Goal: Information Seeking & Learning: Learn about a topic

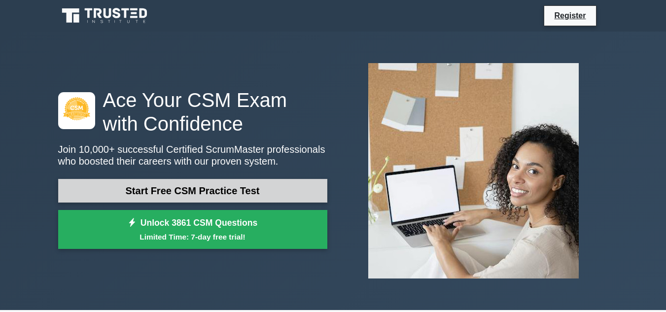
click at [141, 190] on link "Start Free CSM Practice Test" at bounding box center [192, 191] width 269 height 24
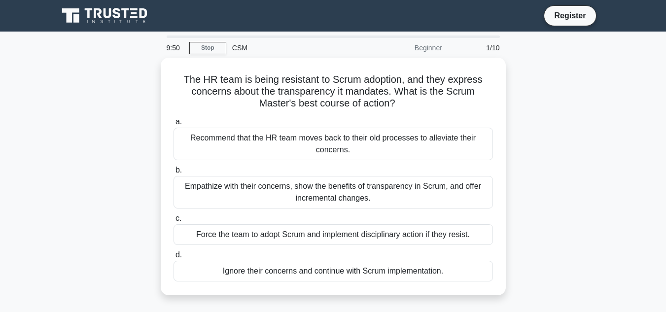
drag, startPoint x: 502, startPoint y: 97, endPoint x: 590, endPoint y: 163, distance: 110.2
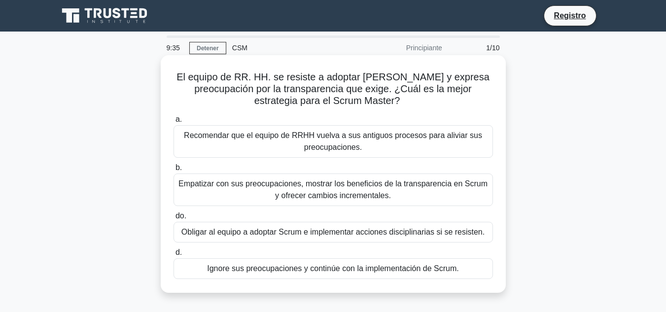
click at [384, 185] on font "Empatizar con sus preocupaciones, mostrar los beneficios de la transparencia en…" at bounding box center [332, 189] width 309 height 20
click at [173, 171] on input "b. Empatizar con sus preocupaciones, mostrar los beneficios de la transparencia…" at bounding box center [173, 168] width 0 height 6
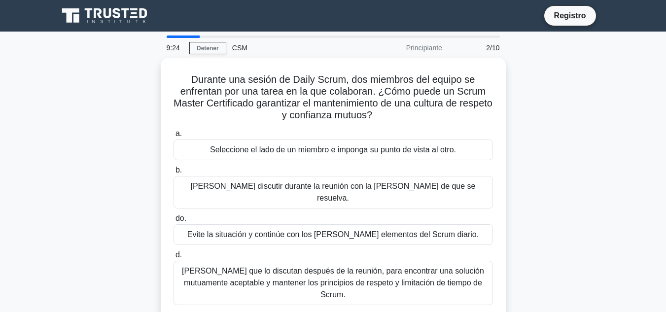
click at [574, 125] on div "Durante una sesión de Daily Scrum, dos miembros del equipo se enfrentan por una…" at bounding box center [333, 194] width 562 height 273
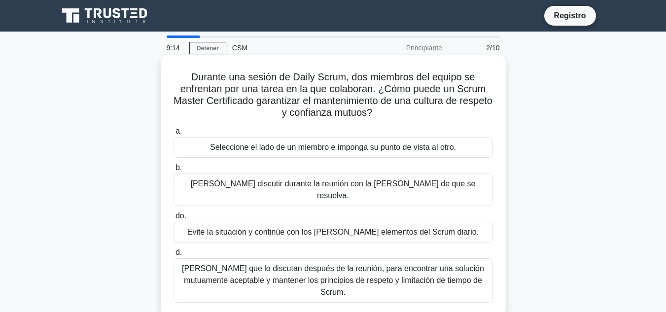
click at [424, 264] on font "Pídales que lo discutan después de la reunión, para encontrar una solución mutu…" at bounding box center [333, 280] width 302 height 32
click at [173, 256] on input "d. Pídales que lo discutan después de la reunión, para encontrar una solución m…" at bounding box center [173, 252] width 0 height 6
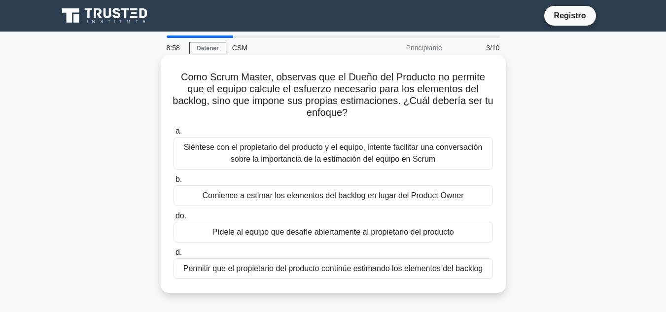
click at [417, 135] on label "a. Siéntese con el propietario del producto y el equipo, intente facilitar una …" at bounding box center [332, 147] width 319 height 44
click at [173, 134] on input "a. Siéntese con el propietario del producto y el equipo, intente facilitar una …" at bounding box center [173, 131] width 0 height 6
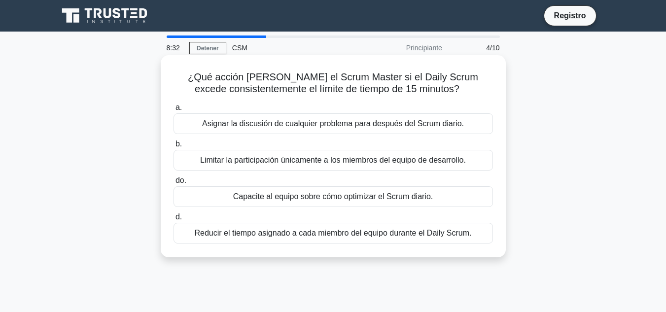
click at [393, 127] on font "Asignar la discusión de cualquier problema para después del Scrum diario." at bounding box center [333, 123] width 262 height 8
click at [173, 111] on input "a. Asignar la discusión de cualquier problema para después del Scrum diario." at bounding box center [173, 107] width 0 height 6
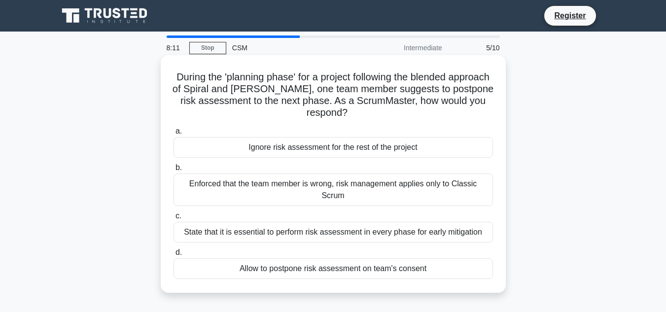
click at [381, 222] on div "State that it is essential to perform risk assessment in every phase for early …" at bounding box center [332, 232] width 319 height 21
click at [173, 219] on input "c. State that it is essential to perform risk assessment in every phase for ear…" at bounding box center [173, 216] width 0 height 6
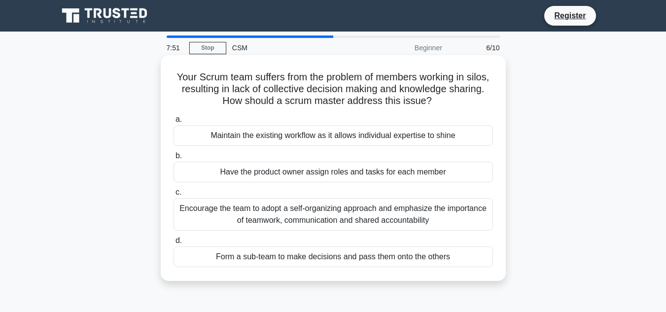
click at [382, 217] on div "Encourage the team to adopt a self-organizing approach and emphasize the import…" at bounding box center [332, 214] width 319 height 33
click at [173, 196] on input "c. Encourage the team to adopt a self-organizing approach and emphasize the imp…" at bounding box center [173, 192] width 0 height 6
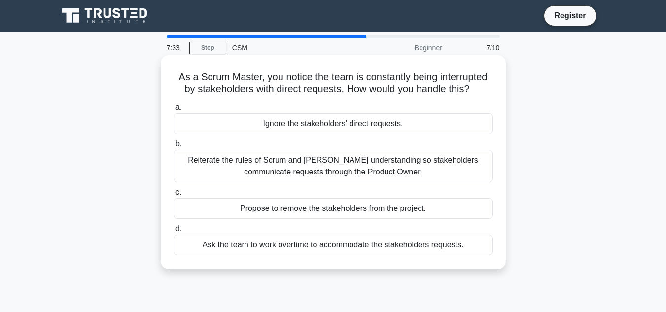
click at [483, 163] on div "Reiterate the rules of Scrum and foster understanding so stakeholders communica…" at bounding box center [332, 166] width 319 height 33
click at [173, 147] on input "b. Reiterate the rules of Scrum and foster understanding so stakeholders commun…" at bounding box center [173, 144] width 0 height 6
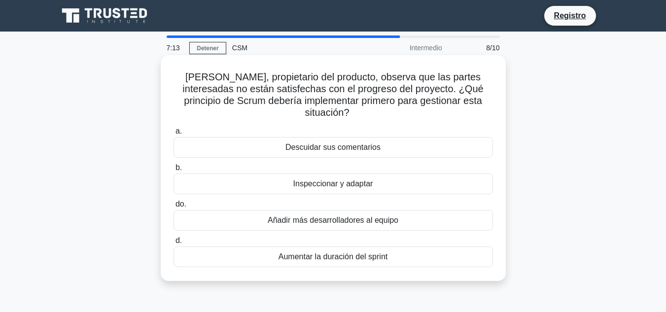
click at [371, 179] on font "Inspeccionar y adaptar" at bounding box center [333, 183] width 80 height 8
click at [173, 171] on input "b. Inspeccionar y adaptar" at bounding box center [173, 168] width 0 height 6
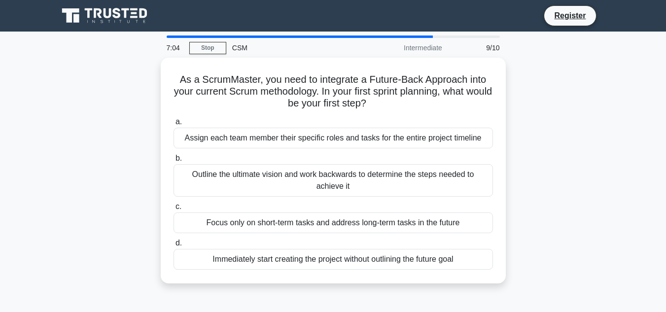
click at [665, 155] on main "7:04 Stop CSM Intermediate 9/10 As a ScrumMaster, you need to integrate a Futur…" at bounding box center [333, 282] width 666 height 501
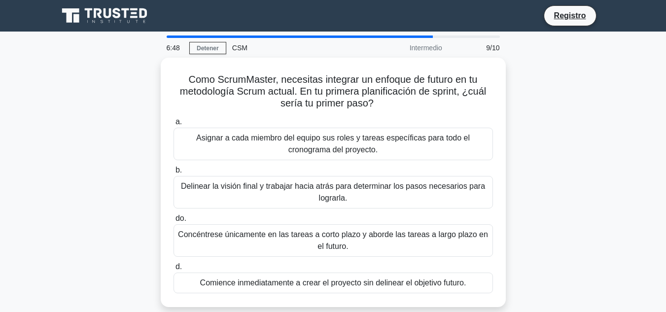
click at [571, 128] on div "Como ScrumMaster, necesitas integrar un enfoque de futuro en tu metodología Scr…" at bounding box center [333, 188] width 562 height 261
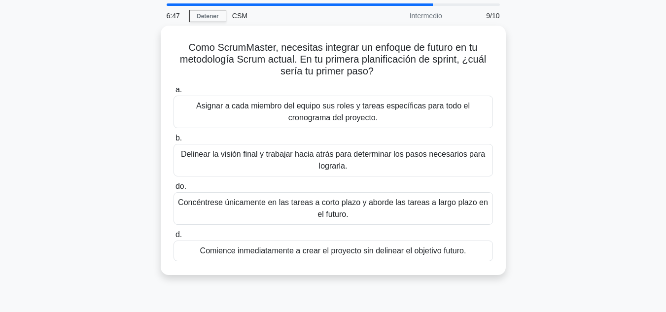
scroll to position [49, 0]
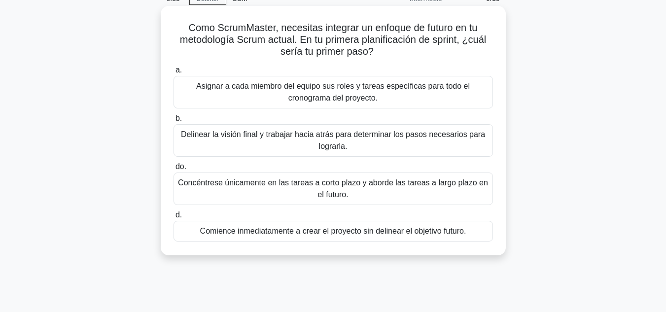
click at [443, 137] on font "Delinear la visión final y trabajar hacia atrás para determinar los pasos neces…" at bounding box center [333, 140] width 304 height 20
click at [173, 122] on input "b. Delinear la visión final y trabajar hacia atrás para determinar los pasos ne…" at bounding box center [173, 118] width 0 height 6
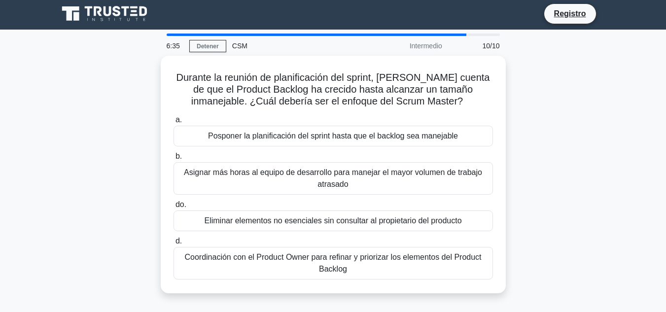
scroll to position [0, 0]
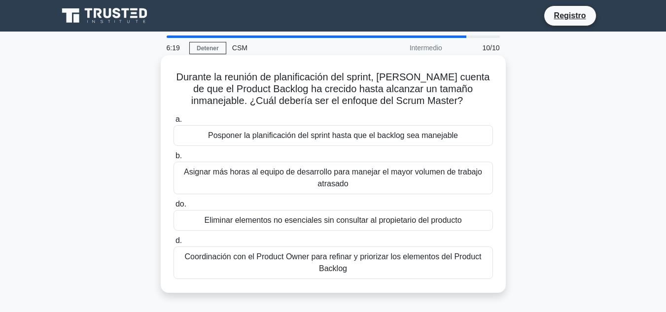
click at [397, 265] on font "Coordinación con el Product Owner para refinar y priorizar los elementos del Pr…" at bounding box center [333, 263] width 310 height 24
click at [173, 244] on input "d. Coordinación con el Product Owner para refinar y priorizar los elementos del…" at bounding box center [173, 240] width 0 height 6
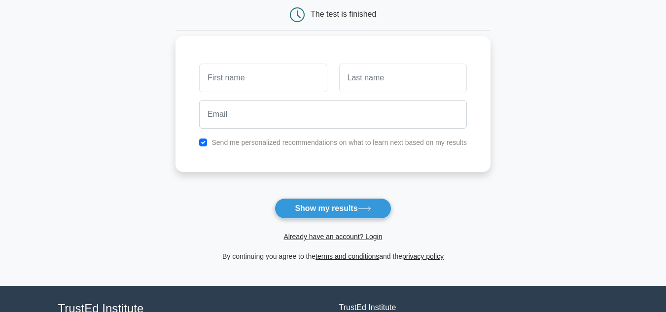
scroll to position [36, 0]
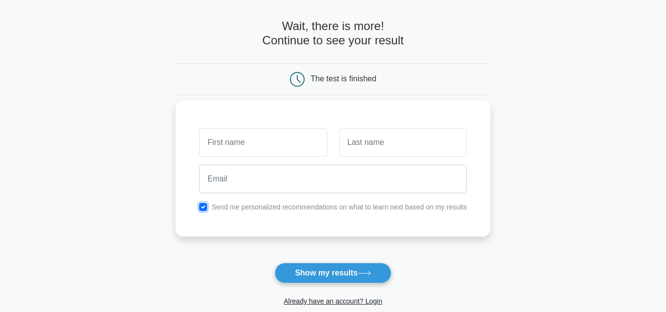
click at [206, 205] on input "checkbox" at bounding box center [203, 207] width 8 height 8
checkbox input "false"
click at [257, 146] on input "text" at bounding box center [263, 142] width 128 height 29
type input "Facundo"
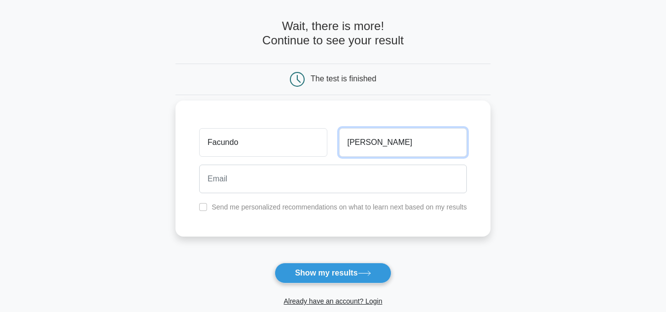
type input "Lopez"
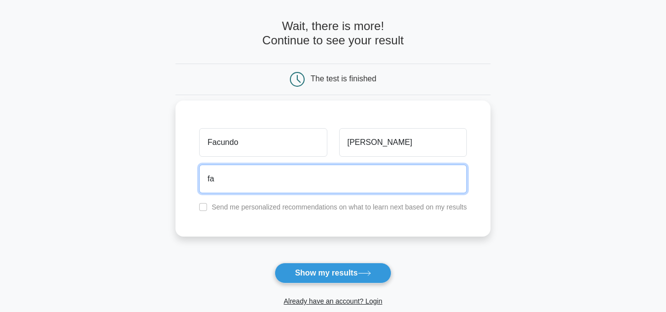
type input "facundolopezsicari@gmail.com"
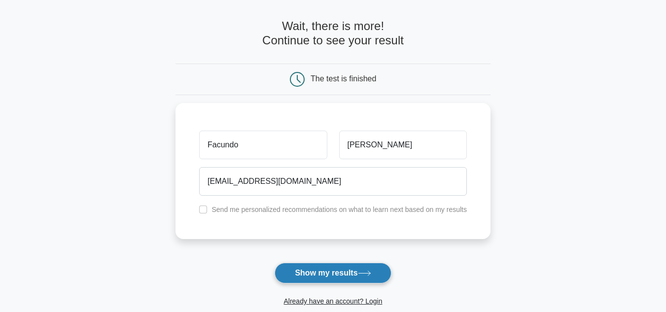
click at [323, 269] on button "Show my results" at bounding box center [332, 273] width 116 height 21
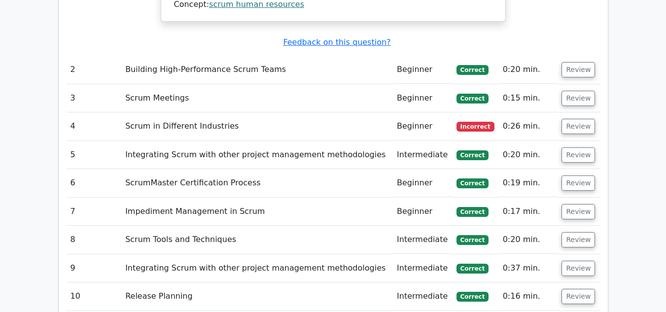
scroll to position [1330, 0]
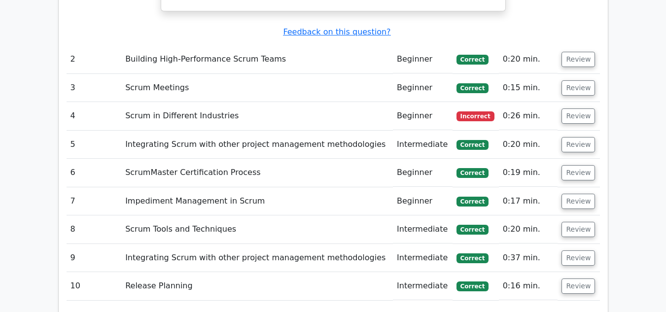
click at [232, 102] on td "Scrum in Different Industries" at bounding box center [256, 116] width 271 height 28
click at [563, 102] on td "Review" at bounding box center [578, 116] width 42 height 28
click at [565, 108] on button "Review" at bounding box center [578, 115] width 34 height 15
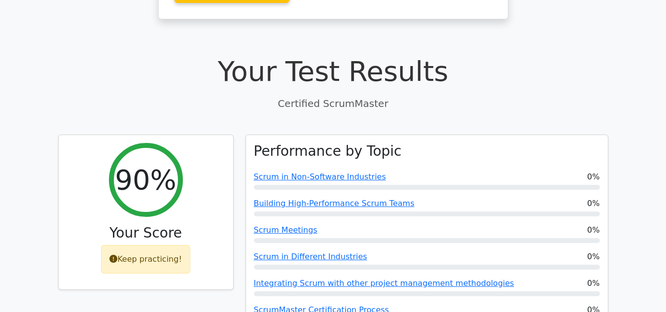
scroll to position [310, 0]
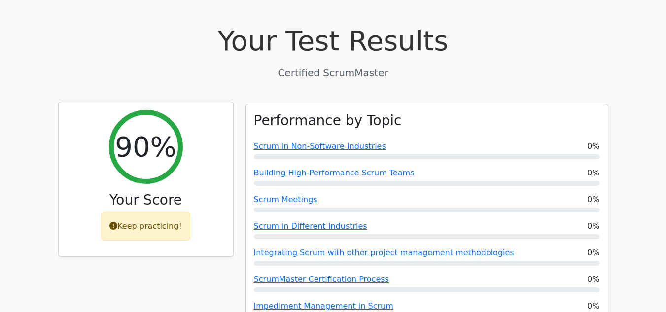
click at [133, 212] on div "Keep practicing!" at bounding box center [145, 226] width 89 height 29
click at [149, 136] on div "90%" at bounding box center [146, 147] width 74 height 74
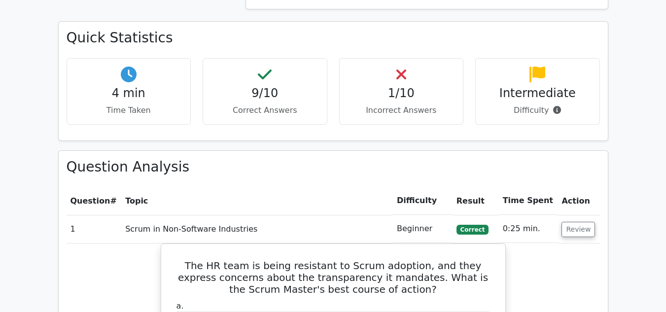
scroll to position [705, 0]
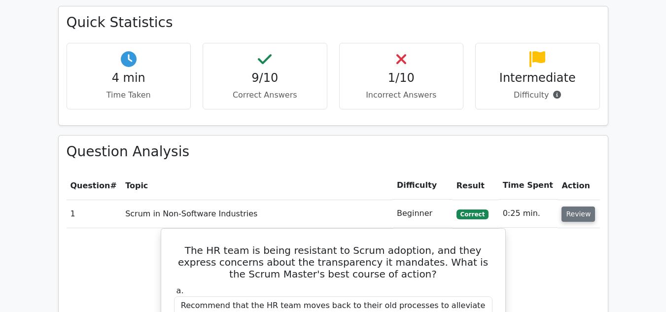
click at [576, 206] on button "Review" at bounding box center [578, 213] width 34 height 15
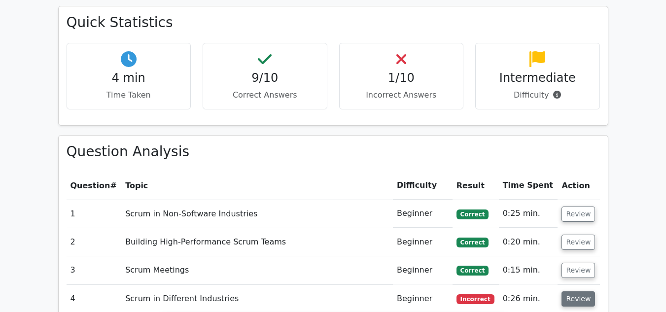
click at [571, 291] on button "Review" at bounding box center [578, 298] width 34 height 15
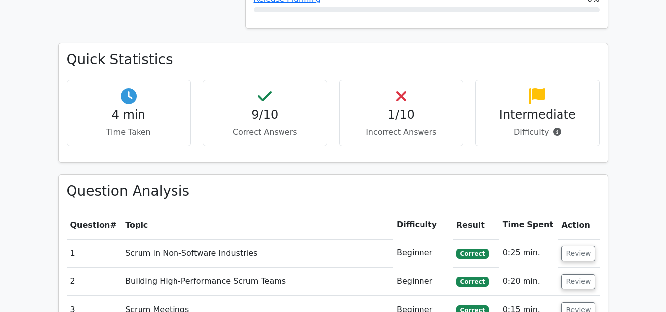
scroll to position [525, 0]
